Goal: Find specific page/section: Find specific page/section

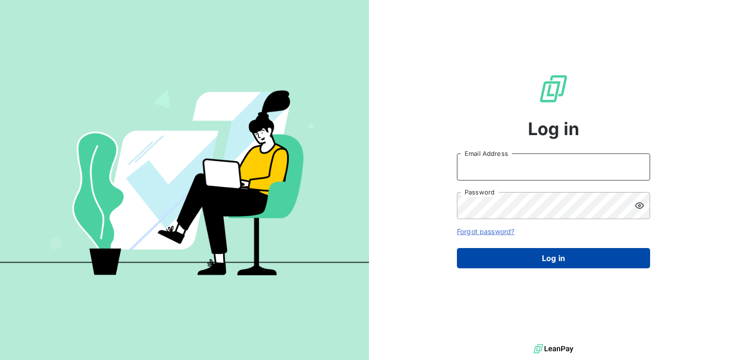
type input "[EMAIL_ADDRESS][DOMAIN_NAME]"
click at [554, 260] on button "Log in" at bounding box center [553, 258] width 193 height 20
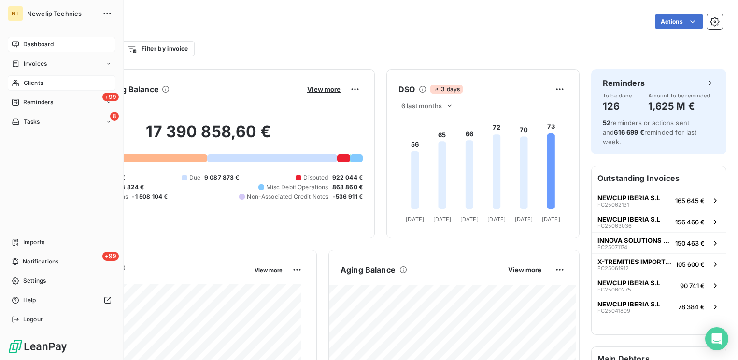
click at [30, 79] on span "Clients" at bounding box center [33, 83] width 19 height 9
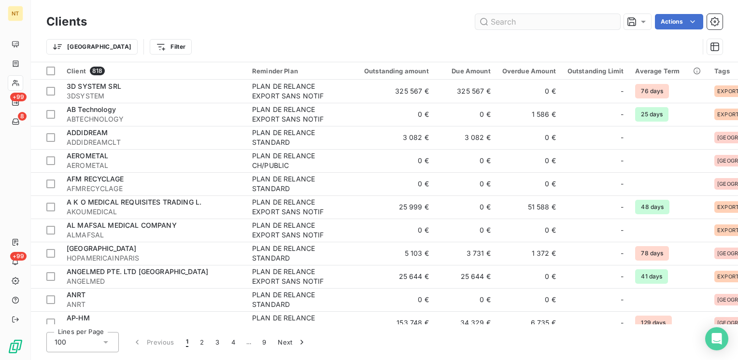
click at [522, 19] on input "text" at bounding box center [547, 21] width 145 height 15
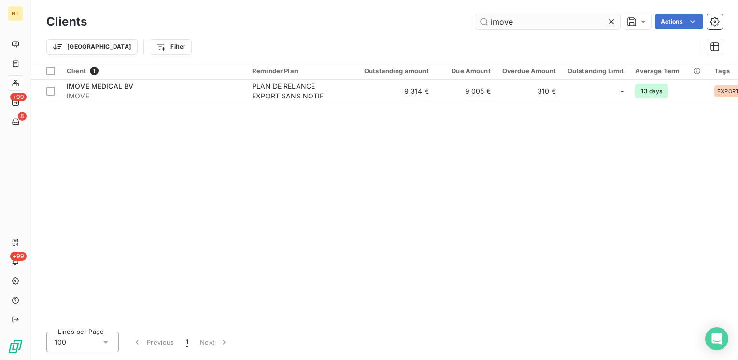
type input "imove"
